Goal: Learn about a topic

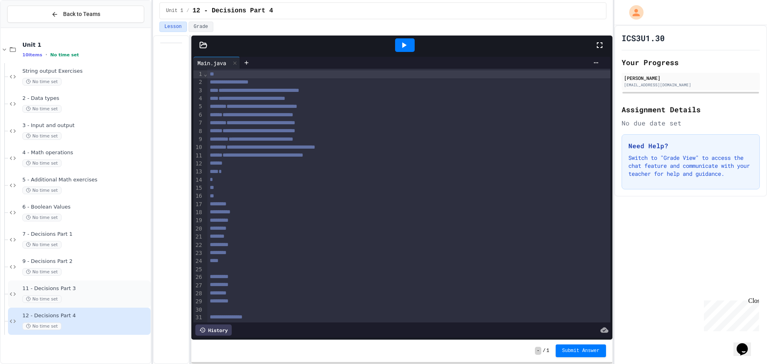
click at [88, 290] on span "11 - Decisions Part 3" at bounding box center [85, 288] width 127 height 7
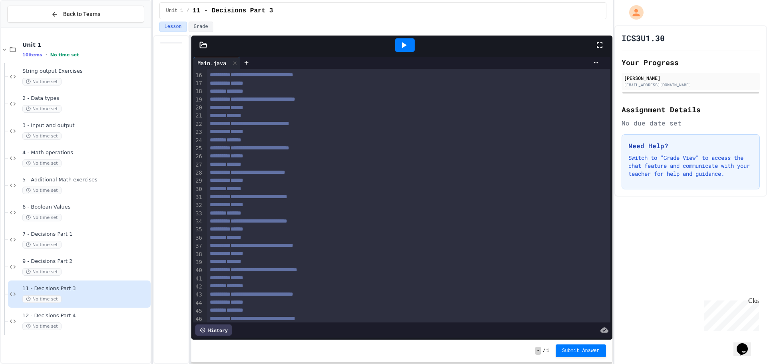
scroll to position [120, 0]
